Goal: Information Seeking & Learning: Check status

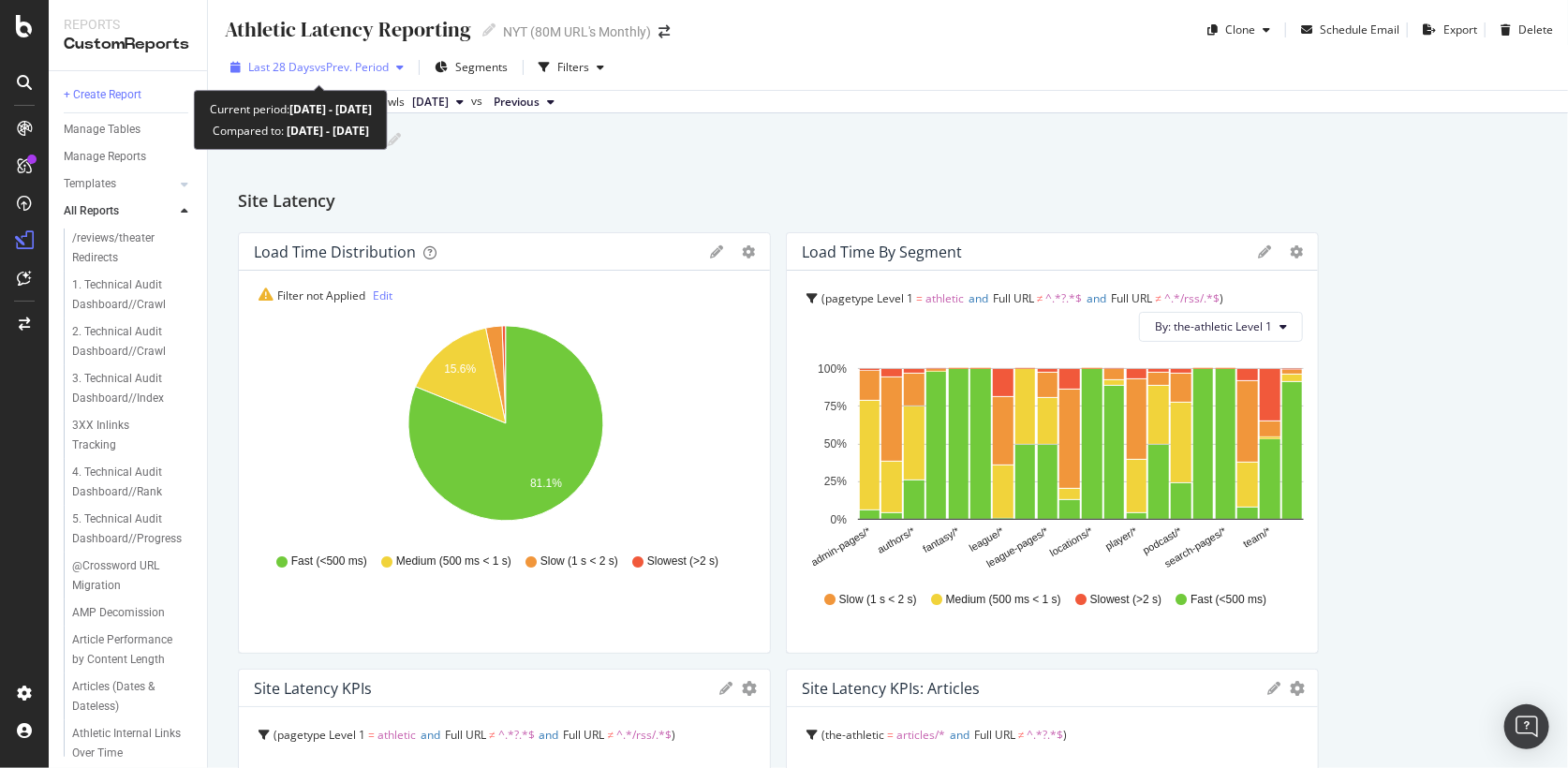
click at [341, 68] on span "vs Prev. Period" at bounding box center [351, 67] width 74 height 16
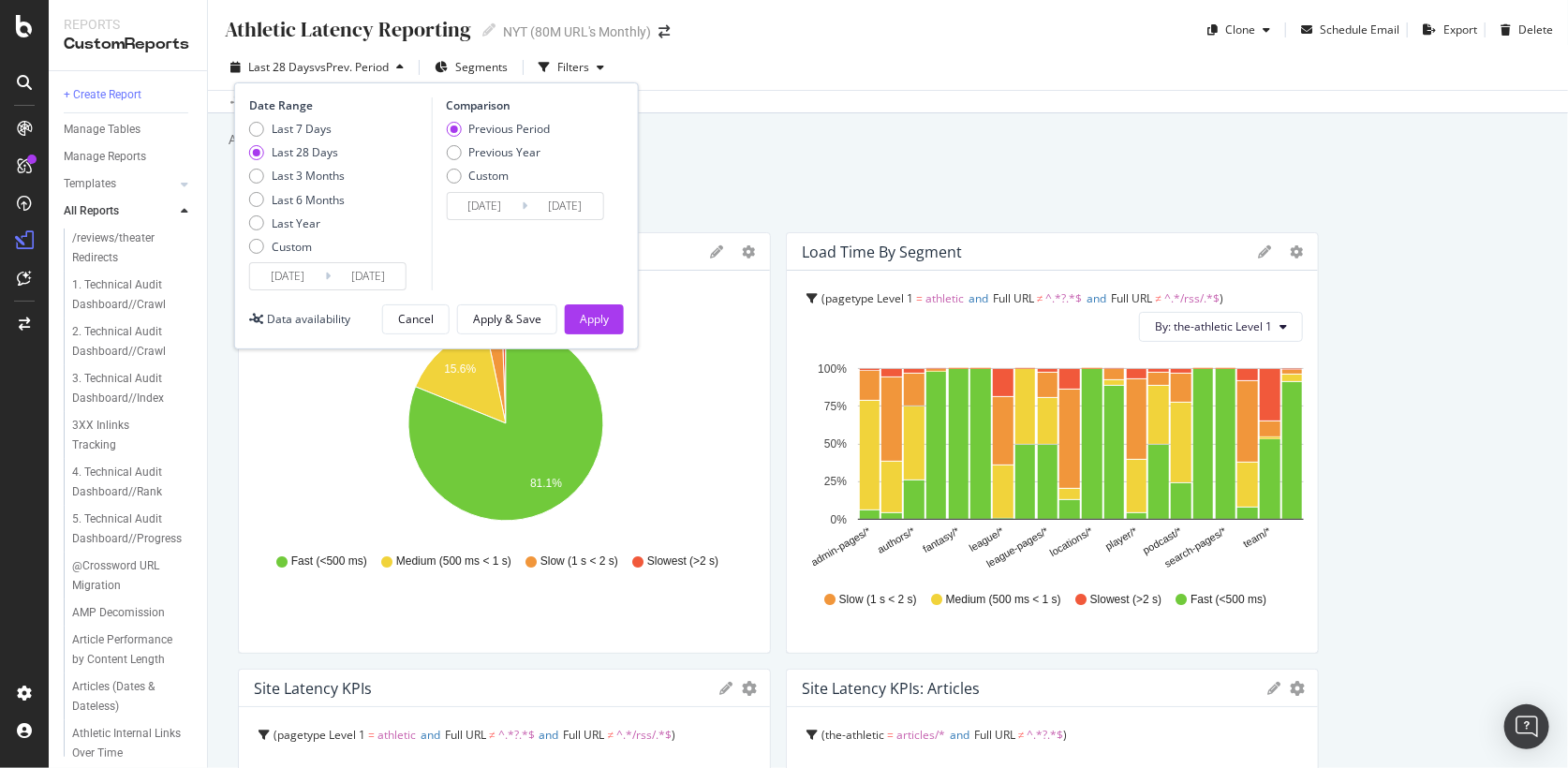
click at [341, 68] on span "vs Prev. Period" at bounding box center [351, 67] width 74 height 16
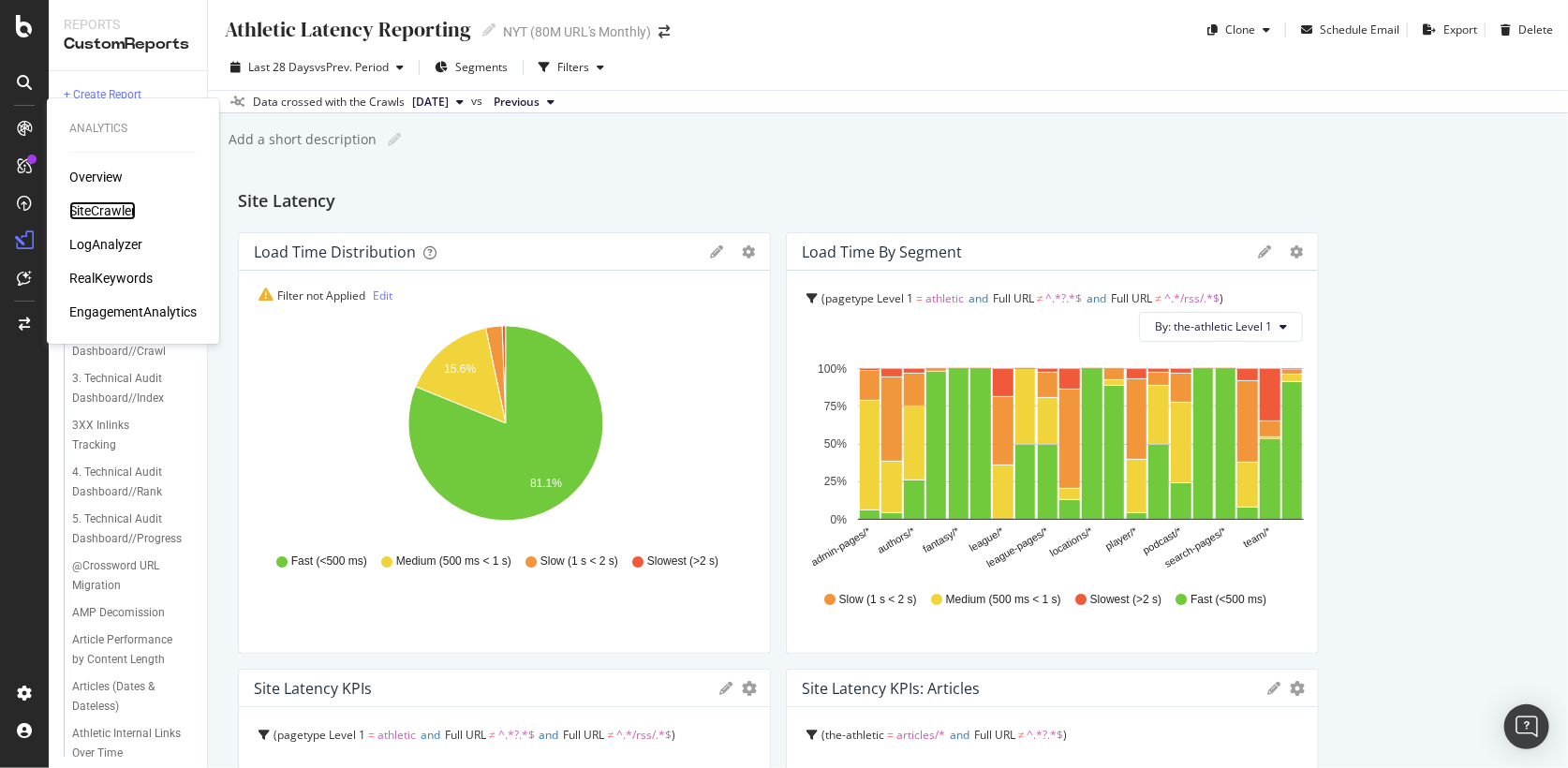
click at [100, 209] on div "SiteCrawler" at bounding box center [102, 211] width 66 height 19
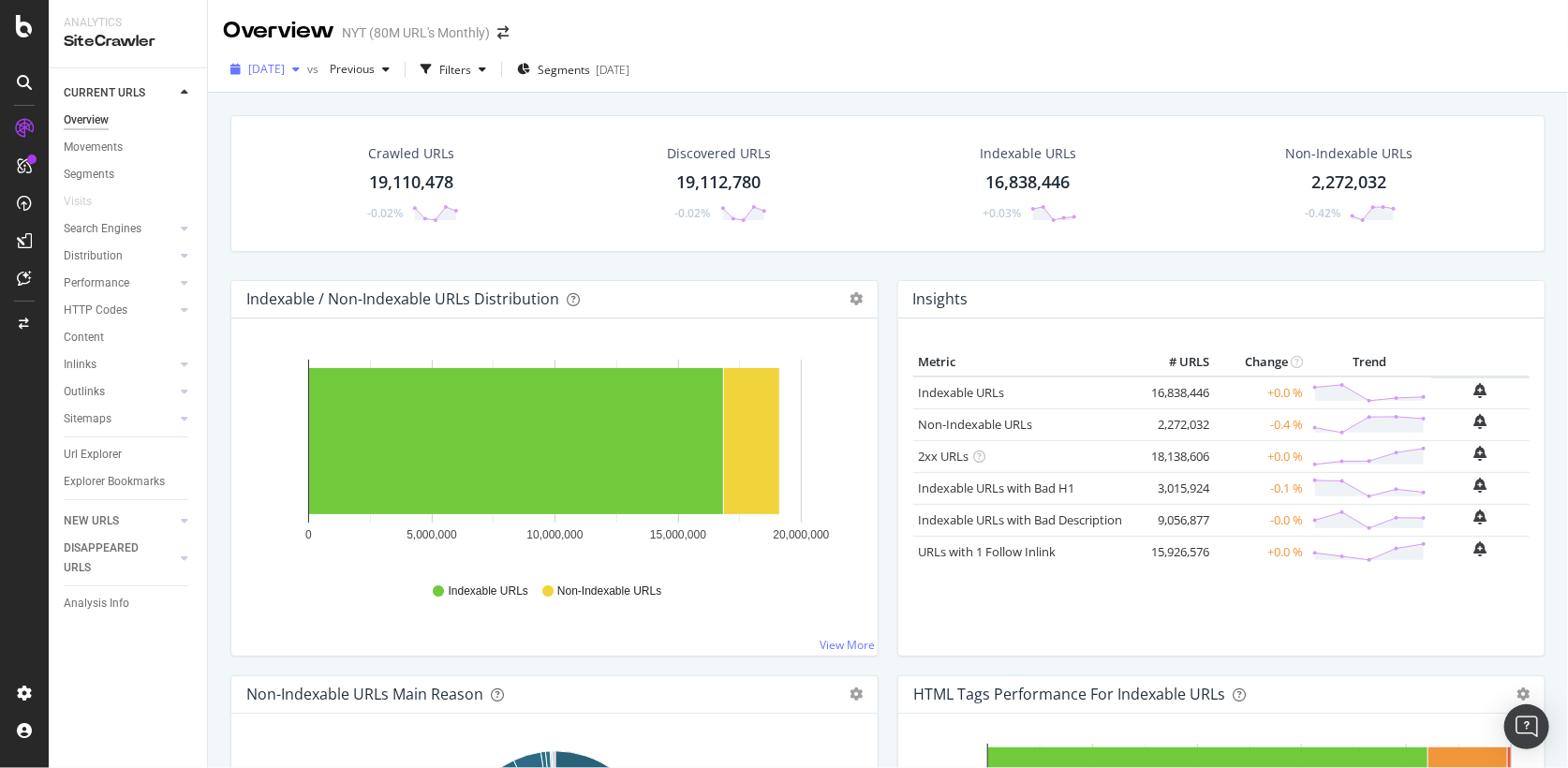
click at [285, 75] on span "[DATE]" at bounding box center [266, 69] width 36 height 16
click at [86, 731] on div "Log Out" at bounding box center [134, 733] width 168 height 26
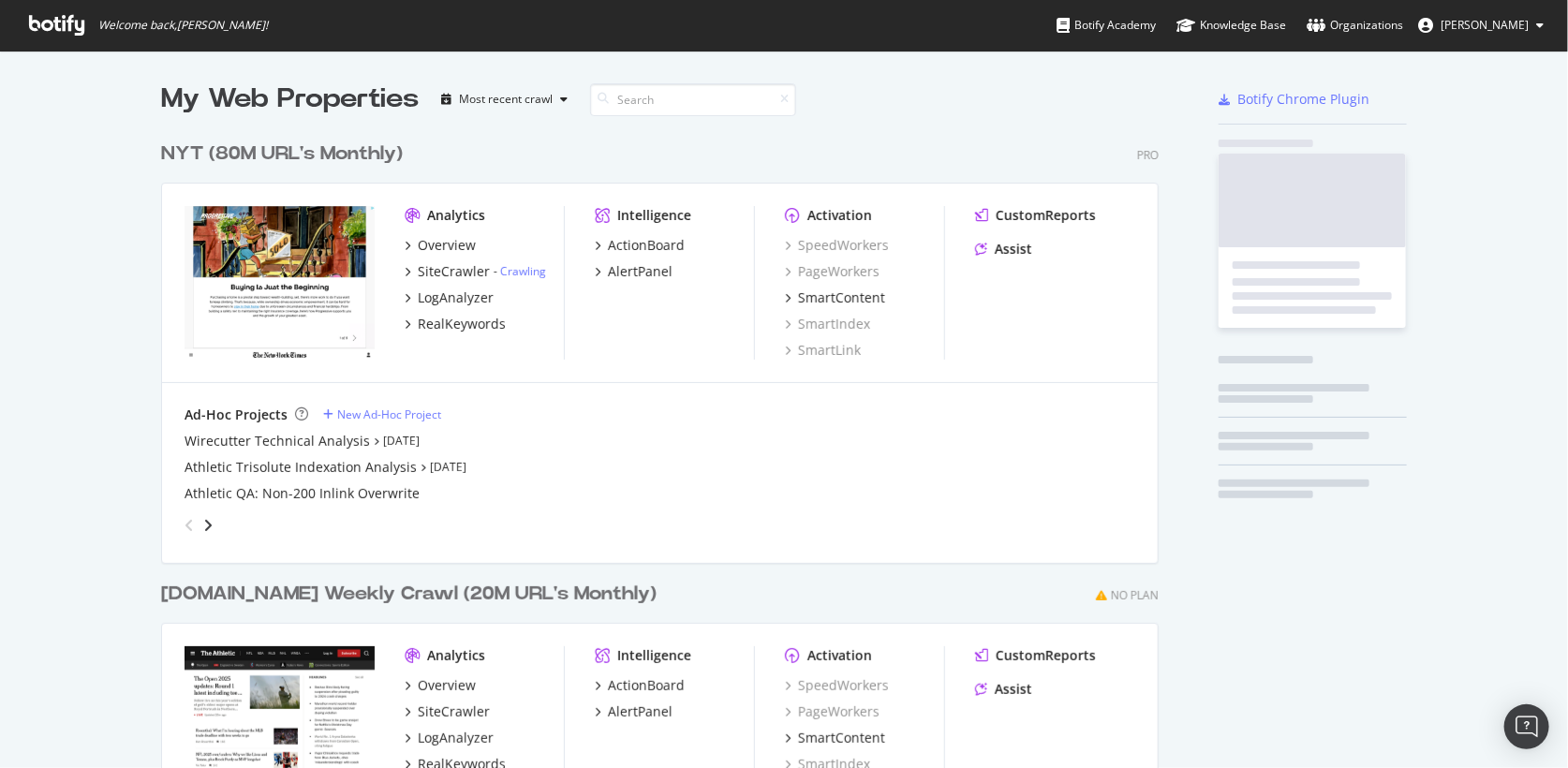
scroll to position [768, 1012]
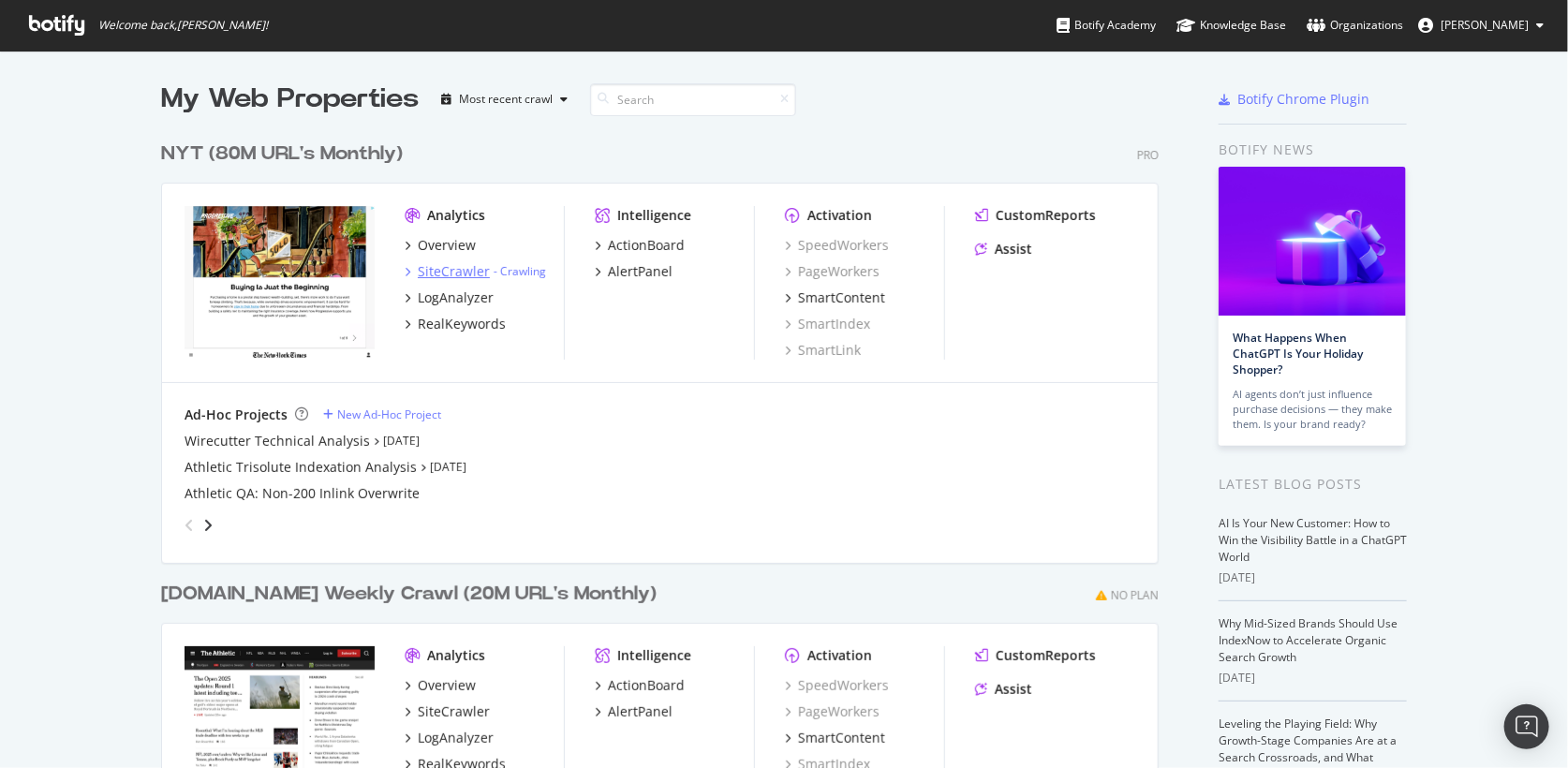
click at [450, 268] on div "SiteCrawler" at bounding box center [453, 272] width 72 height 19
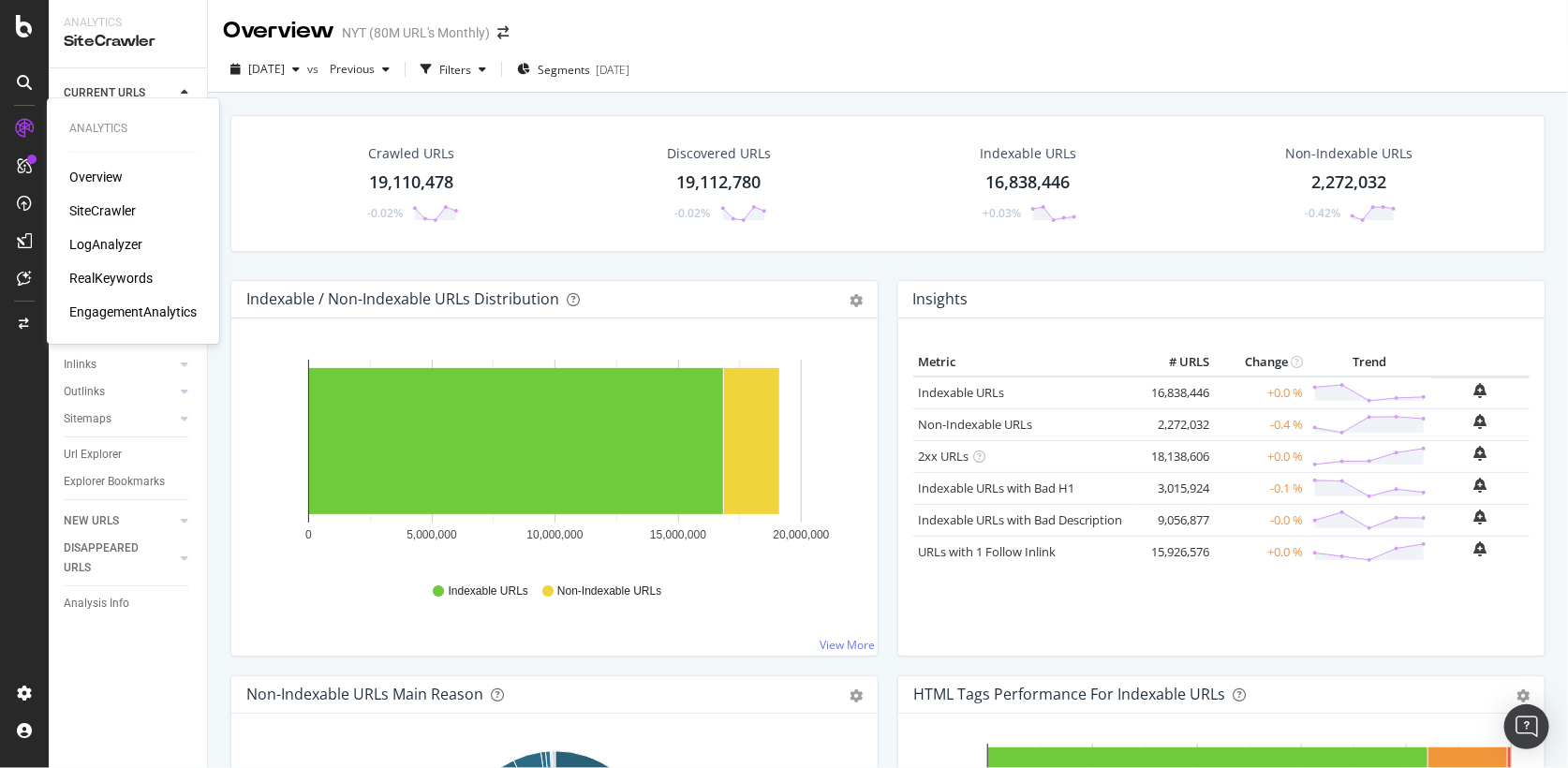
click at [106, 209] on div "SiteCrawler" at bounding box center [102, 211] width 66 height 19
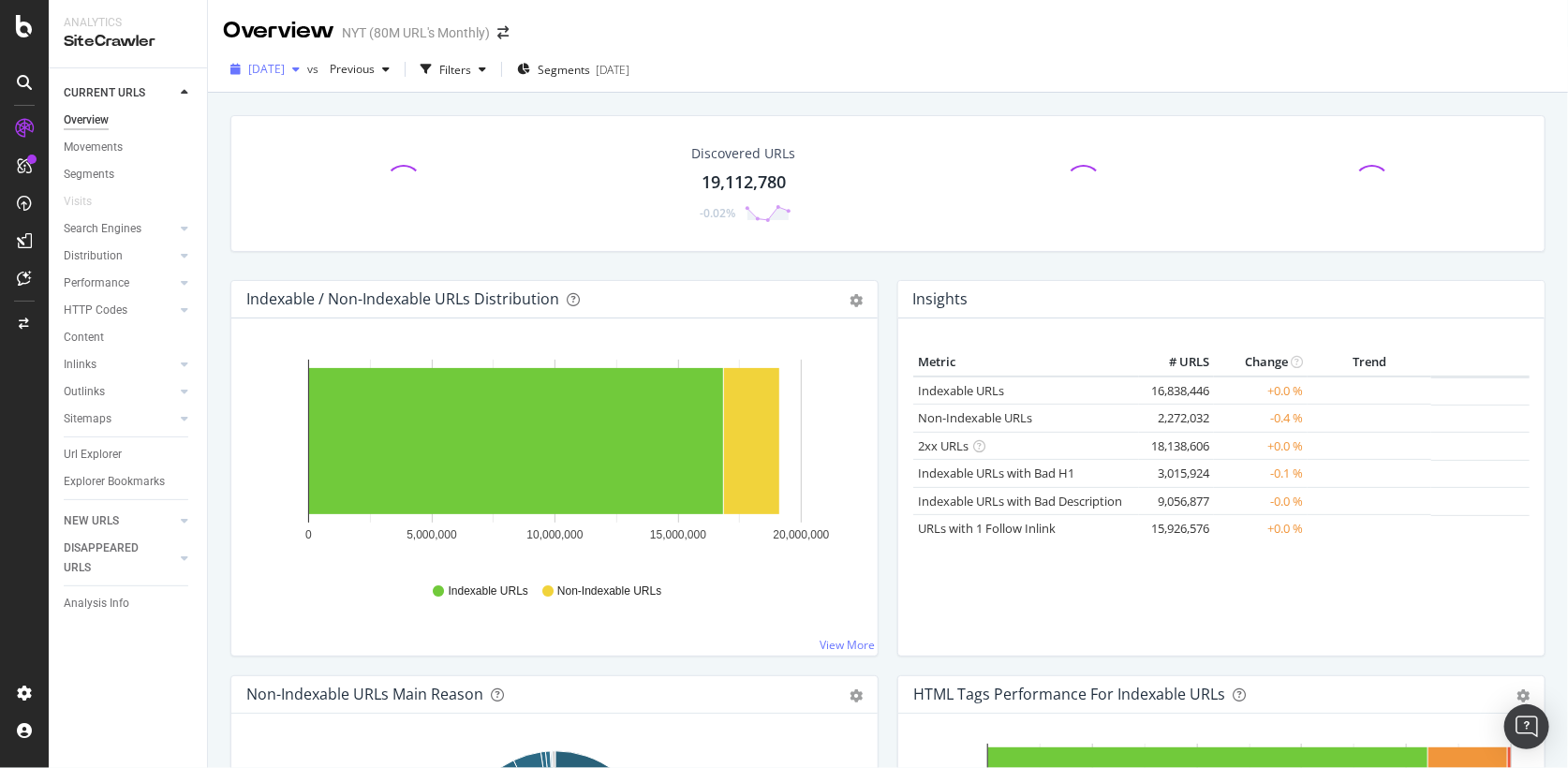
click at [285, 77] on span "[DATE]" at bounding box center [266, 69] width 36 height 16
